Goal: Find specific page/section: Find specific page/section

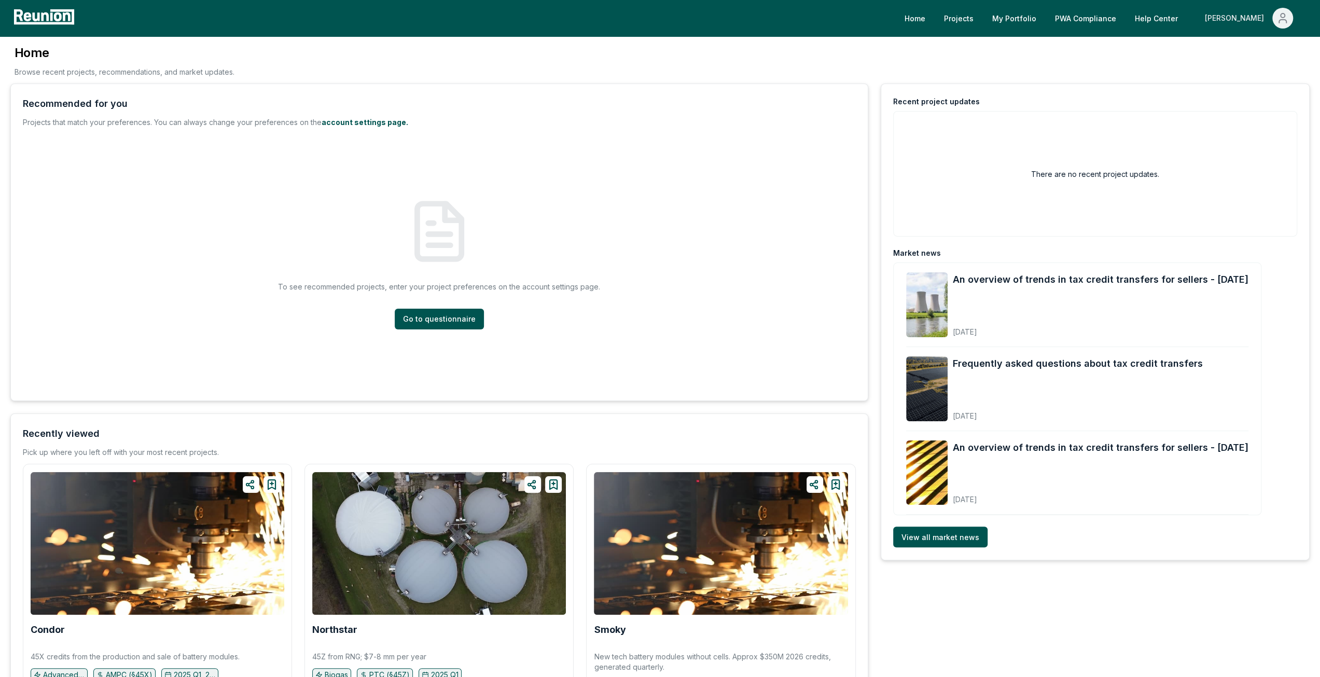
click at [1254, 20] on div "[PERSON_NAME]" at bounding box center [1236, 18] width 63 height 21
click at [1253, 48] on div "Admin Portal" at bounding box center [1261, 55] width 100 height 29
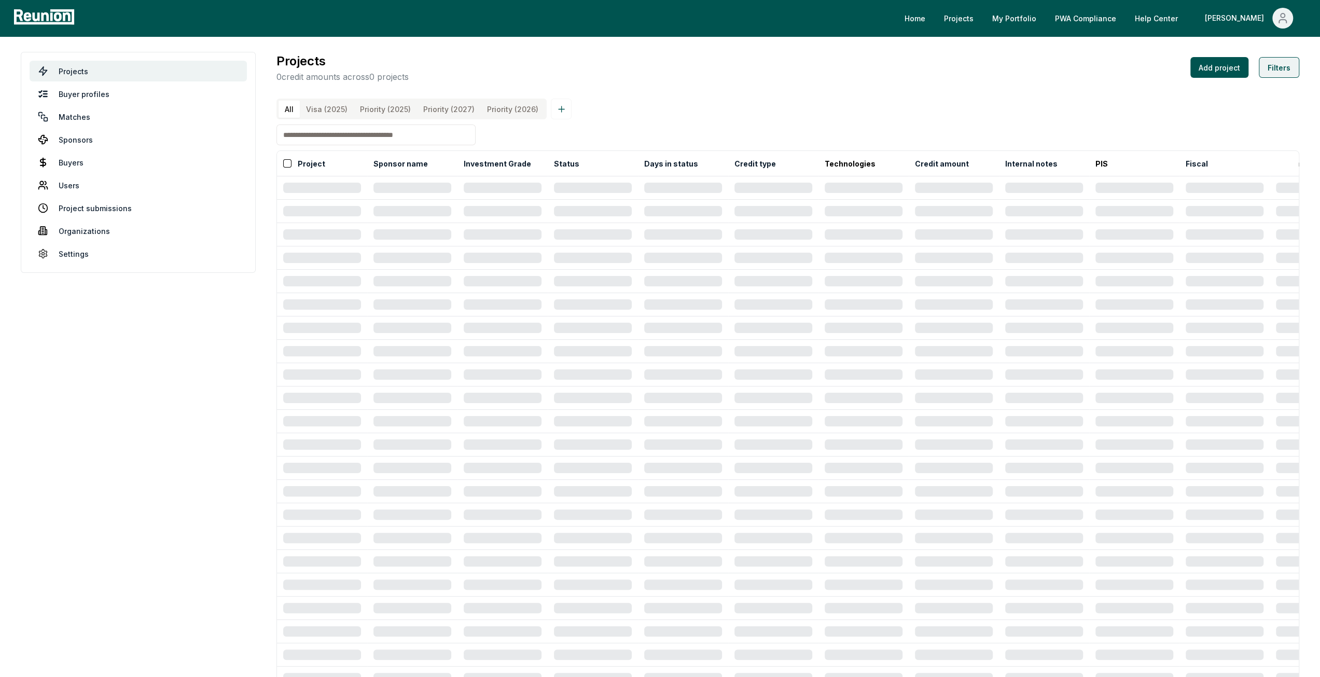
click at [1290, 68] on button "Filters" at bounding box center [1279, 67] width 40 height 21
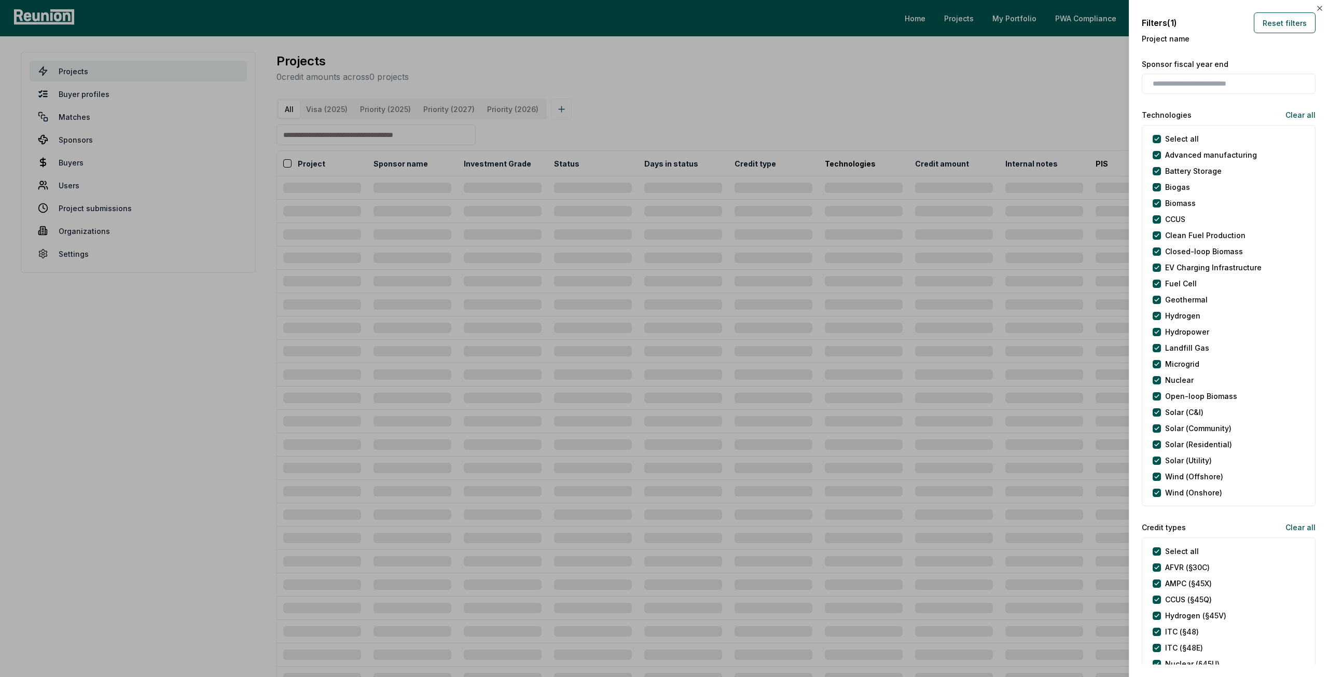
click at [1179, 140] on label "Select all" at bounding box center [1182, 138] width 34 height 11
click at [1161, 140] on button "Select all" at bounding box center [1157, 139] width 8 height 8
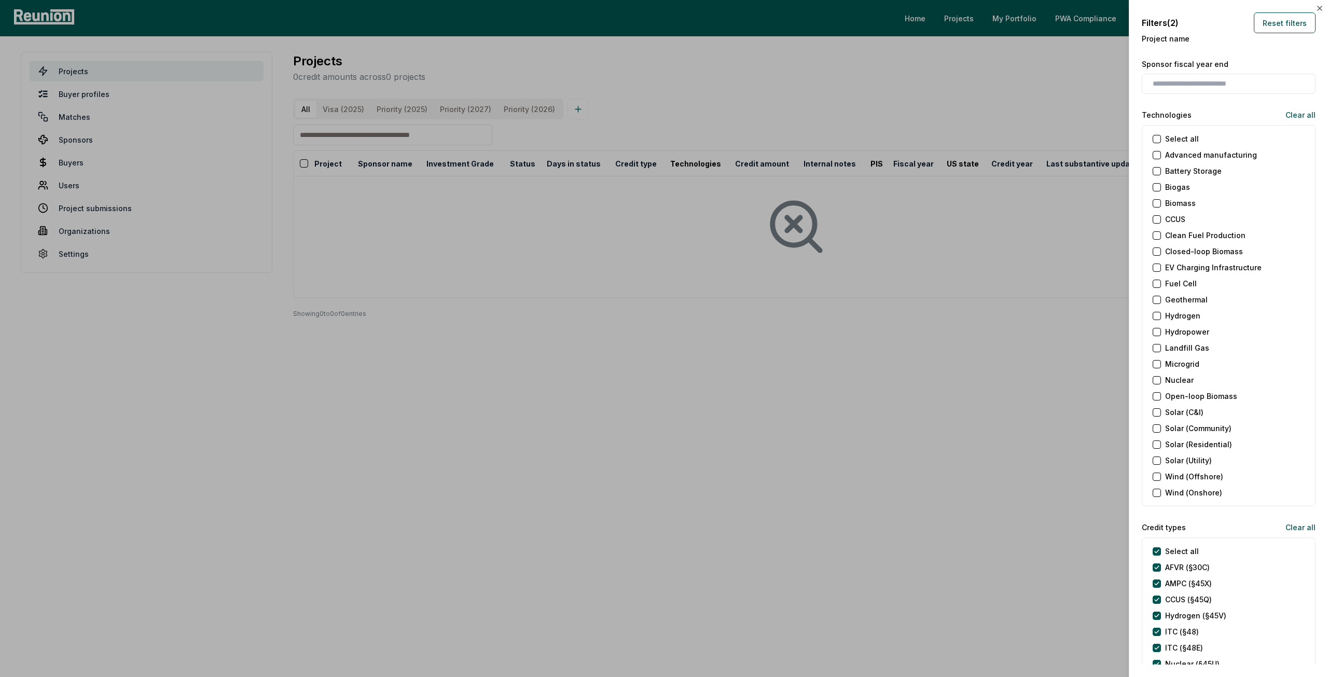
click at [1178, 139] on label "Select all" at bounding box center [1182, 138] width 34 height 11
click at [1161, 139] on button "Select all" at bounding box center [1157, 139] width 8 height 8
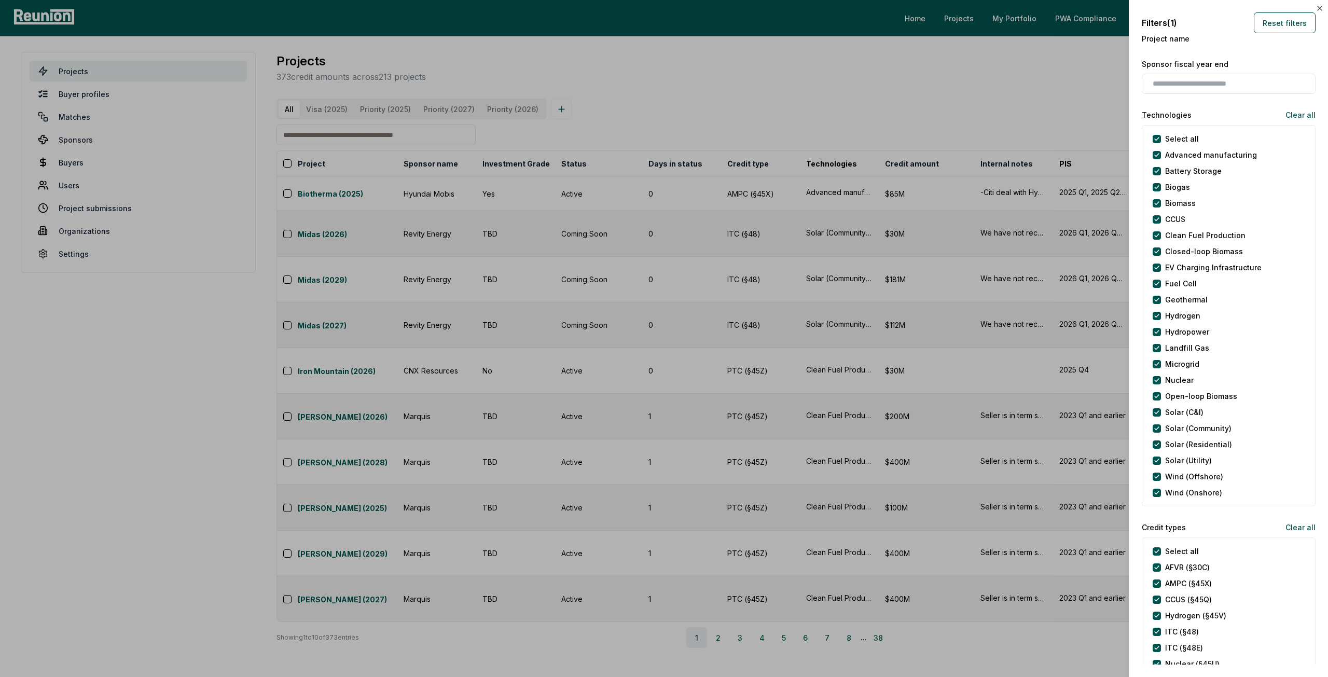
click at [1178, 139] on label "Select all" at bounding box center [1182, 138] width 34 height 11
click at [1161, 139] on button "Select all" at bounding box center [1157, 139] width 8 height 8
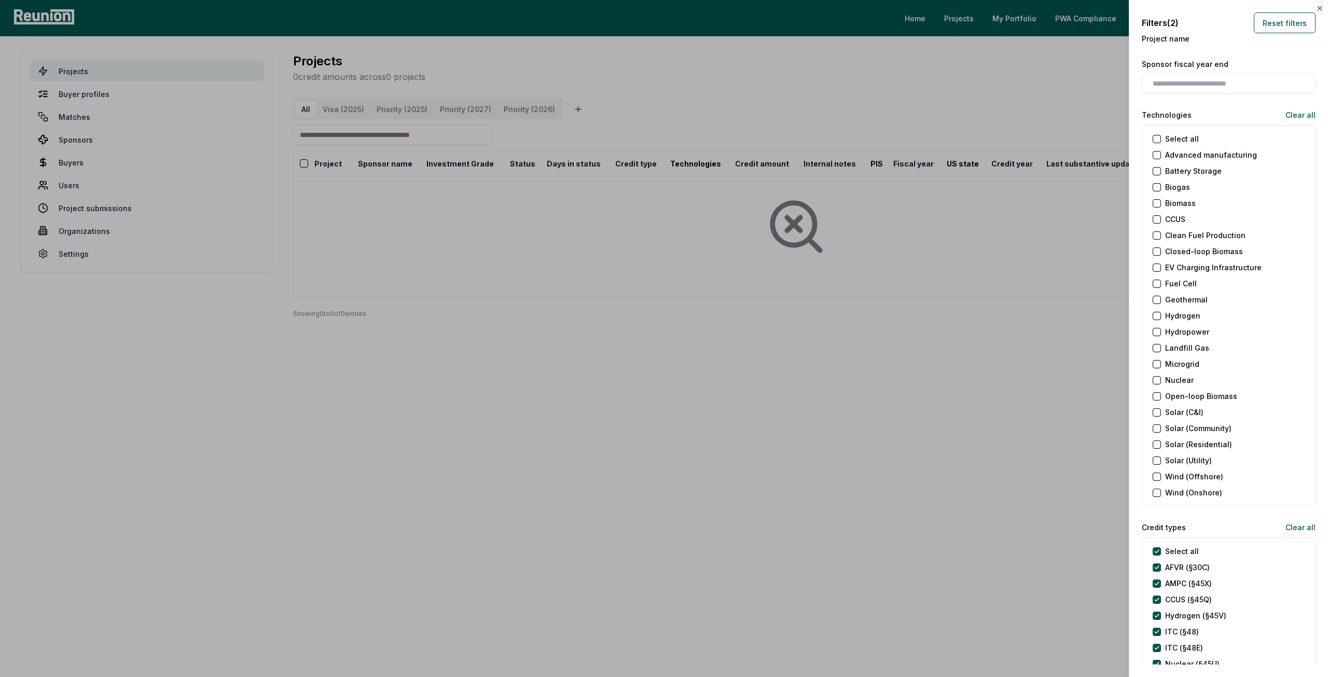
click at [1164, 136] on div "Select all" at bounding box center [1176, 138] width 46 height 11
click at [1160, 137] on button "Select all" at bounding box center [1157, 139] width 8 height 8
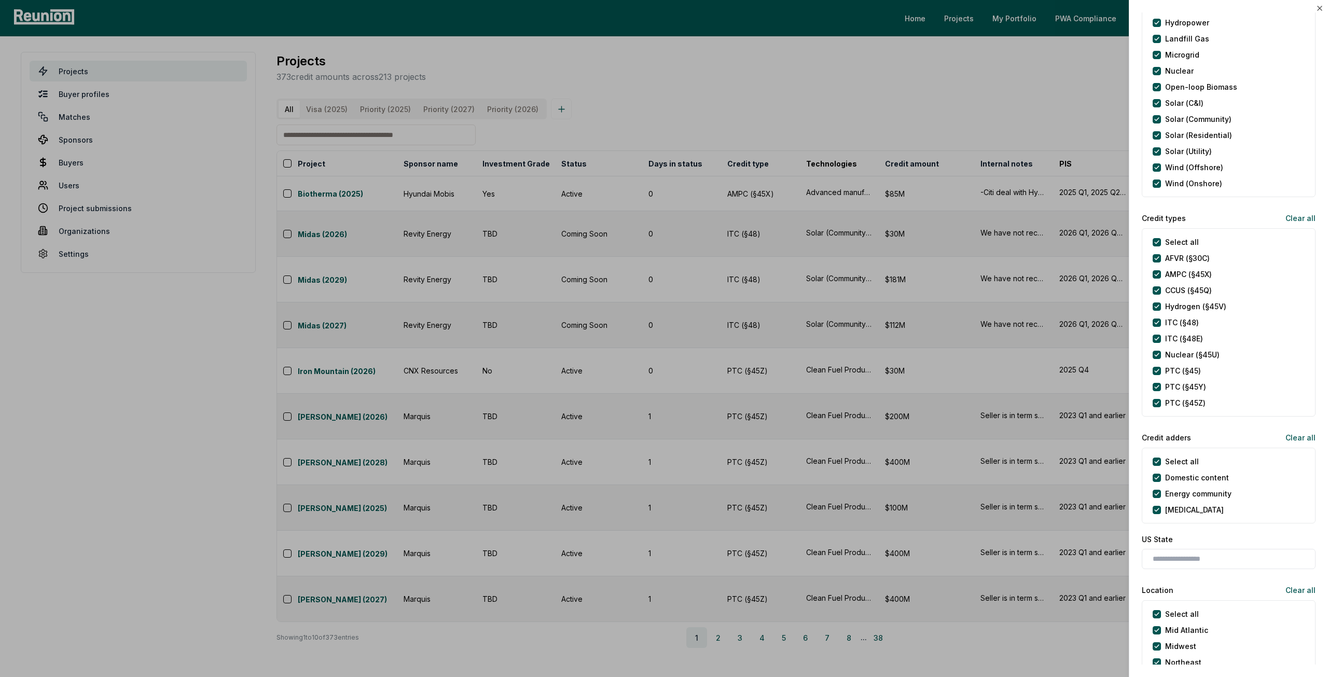
scroll to position [311, 0]
click at [1158, 238] on types "Select all" at bounding box center [1157, 240] width 8 height 8
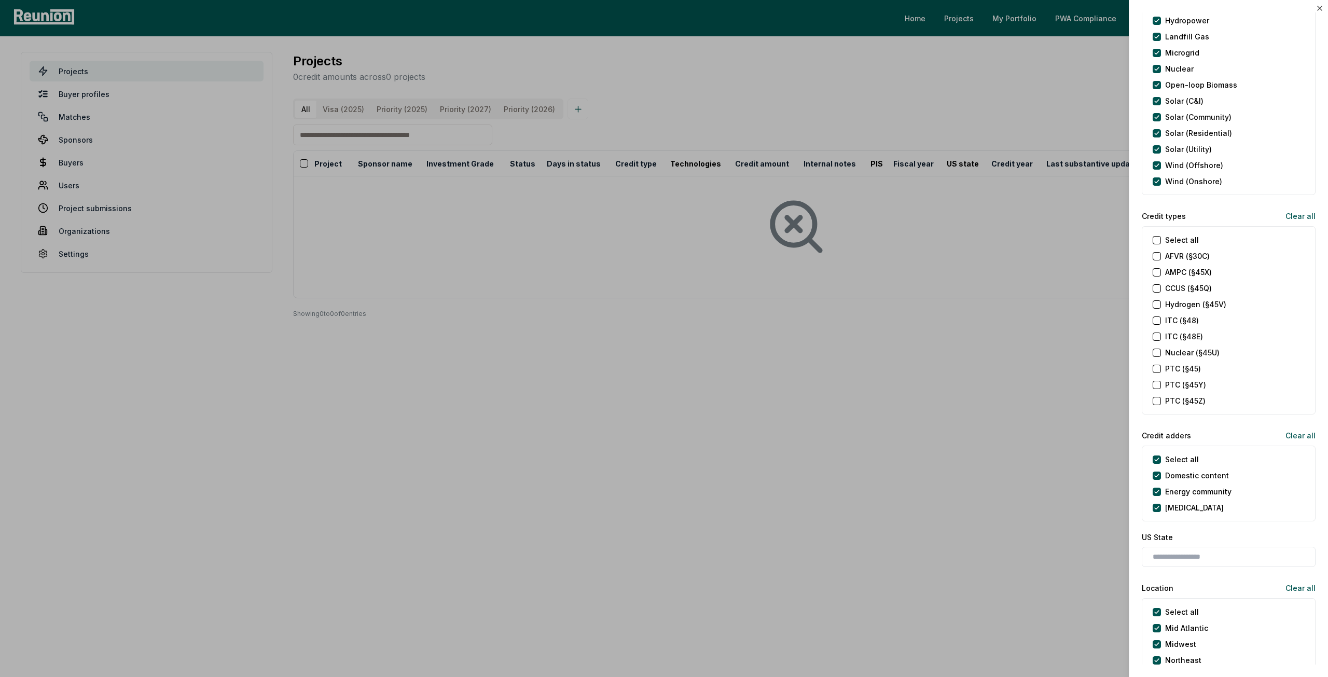
click at [1159, 369] on \(§45\) "PTC (§45)" at bounding box center [1157, 369] width 8 height 8
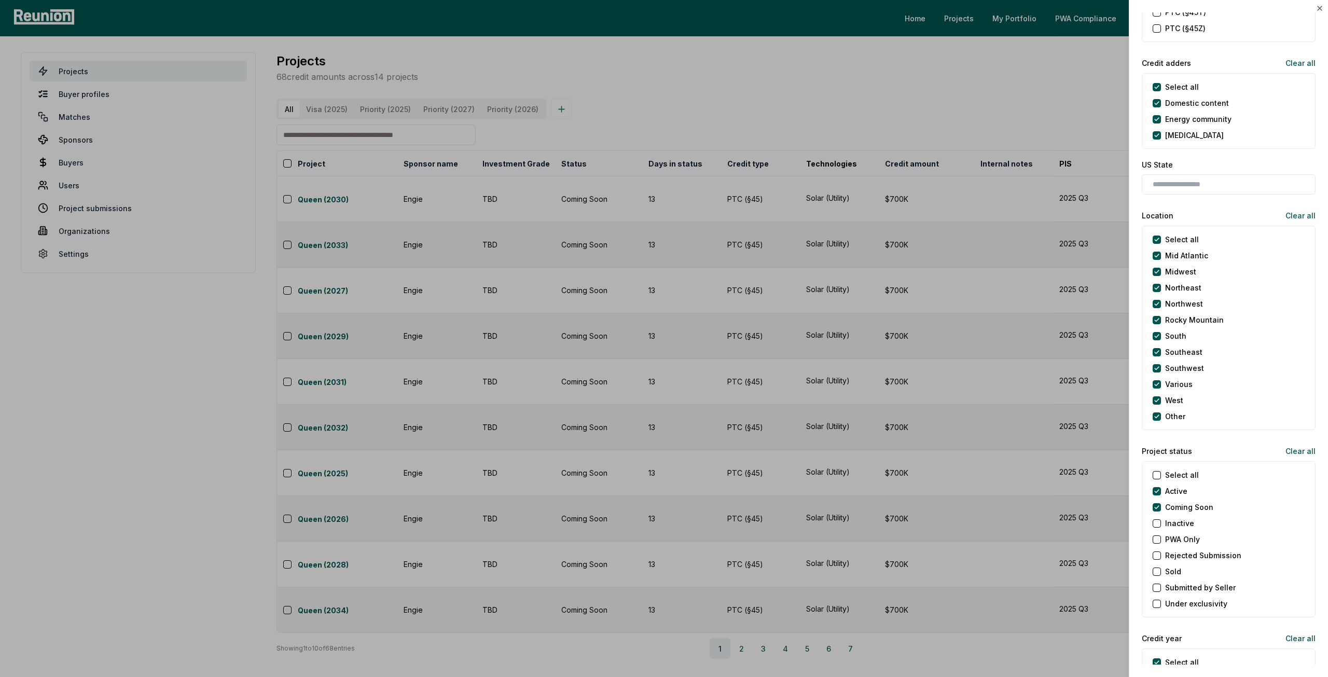
scroll to position [726, 0]
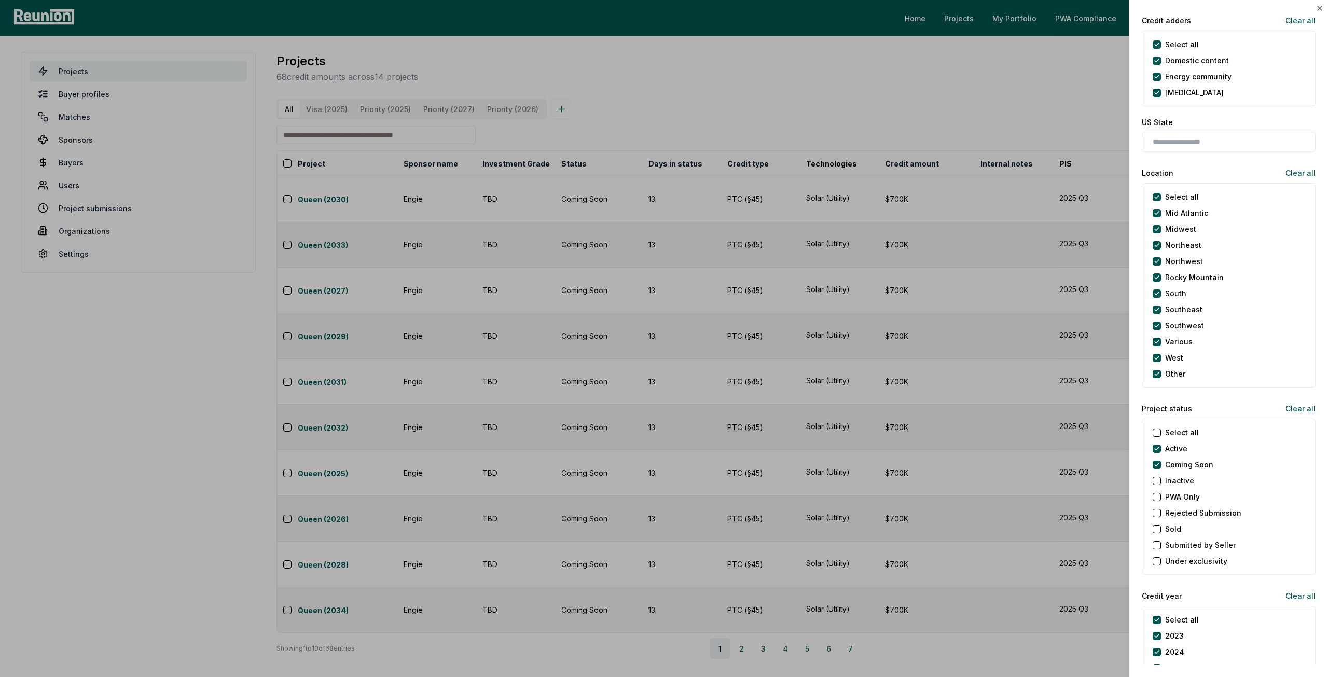
click at [1172, 461] on label "Coming Soon" at bounding box center [1189, 464] width 48 height 11
click at [1161, 461] on Soon "Coming Soon" at bounding box center [1157, 465] width 8 height 8
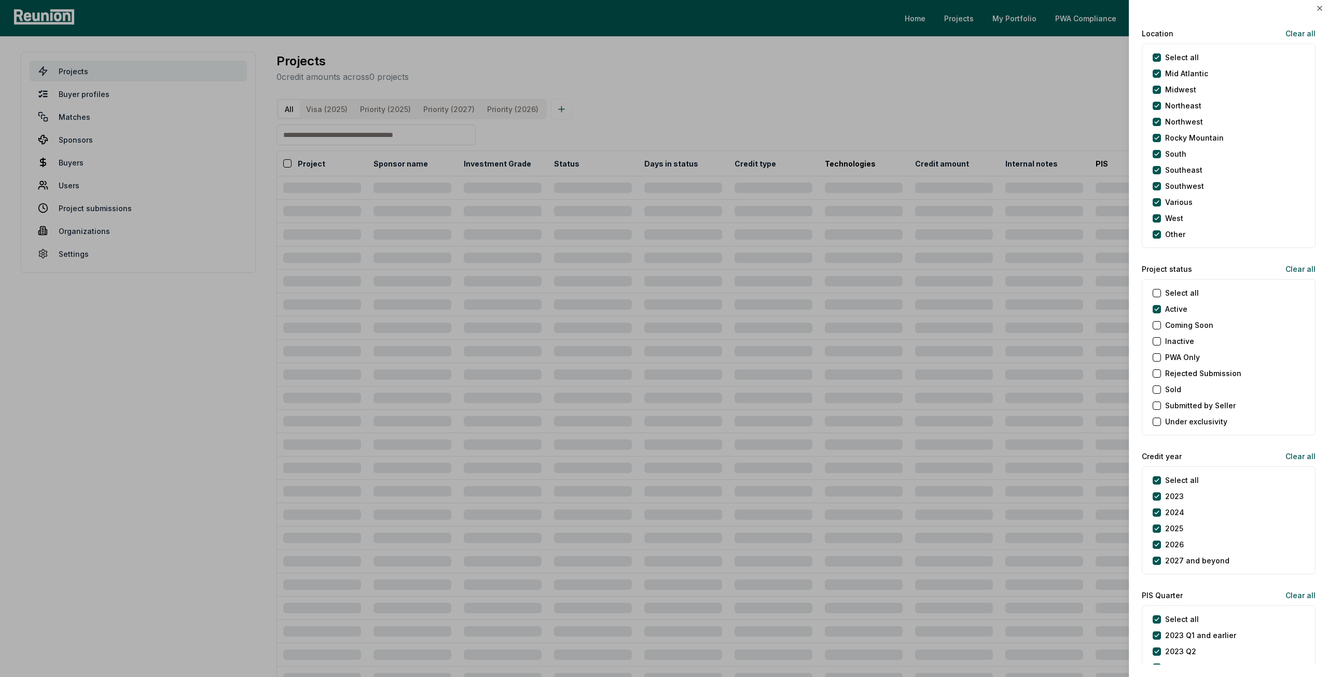
scroll to position [934, 0]
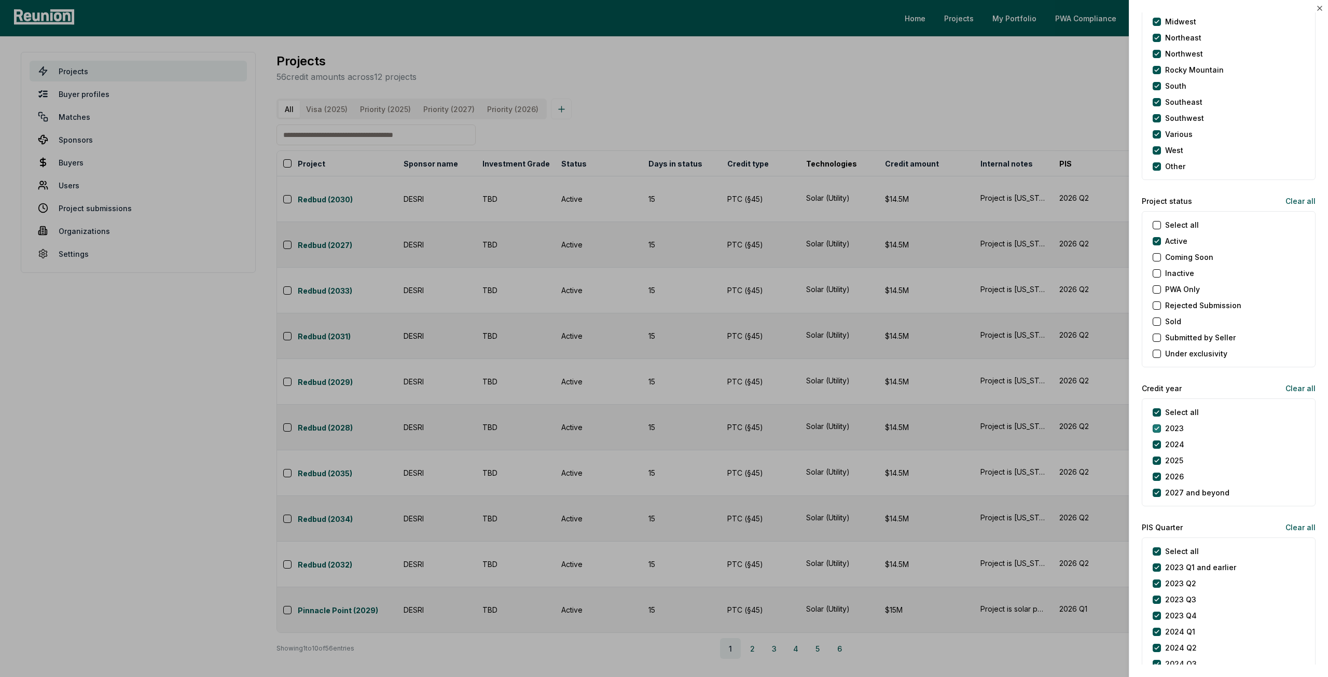
click at [1160, 426] on button "2023" at bounding box center [1157, 428] width 8 height 8
click at [1156, 442] on button "2024" at bounding box center [1157, 444] width 8 height 8
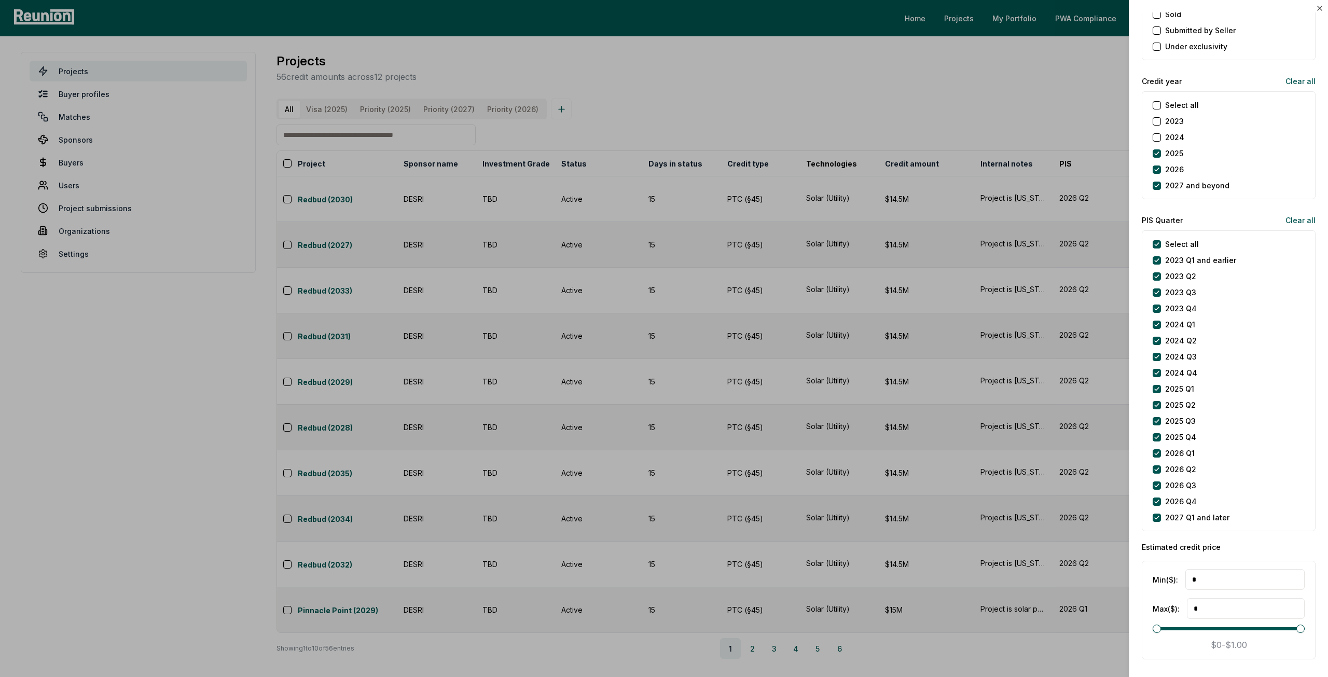
scroll to position [1245, 0]
click at [988, 577] on div at bounding box center [664, 338] width 1328 height 677
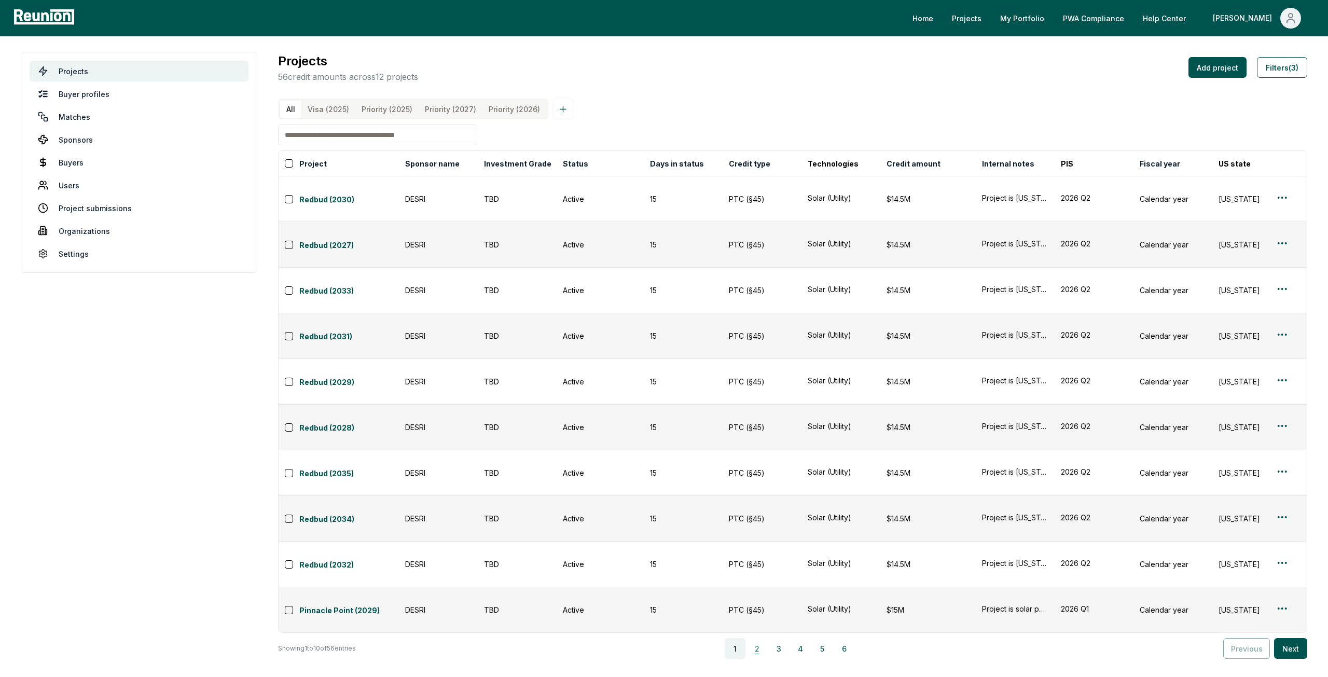
click at [765, 638] on button "2" at bounding box center [757, 648] width 21 height 21
click at [780, 638] on button "3" at bounding box center [780, 648] width 21 height 21
